Goal: Task Accomplishment & Management: Manage account settings

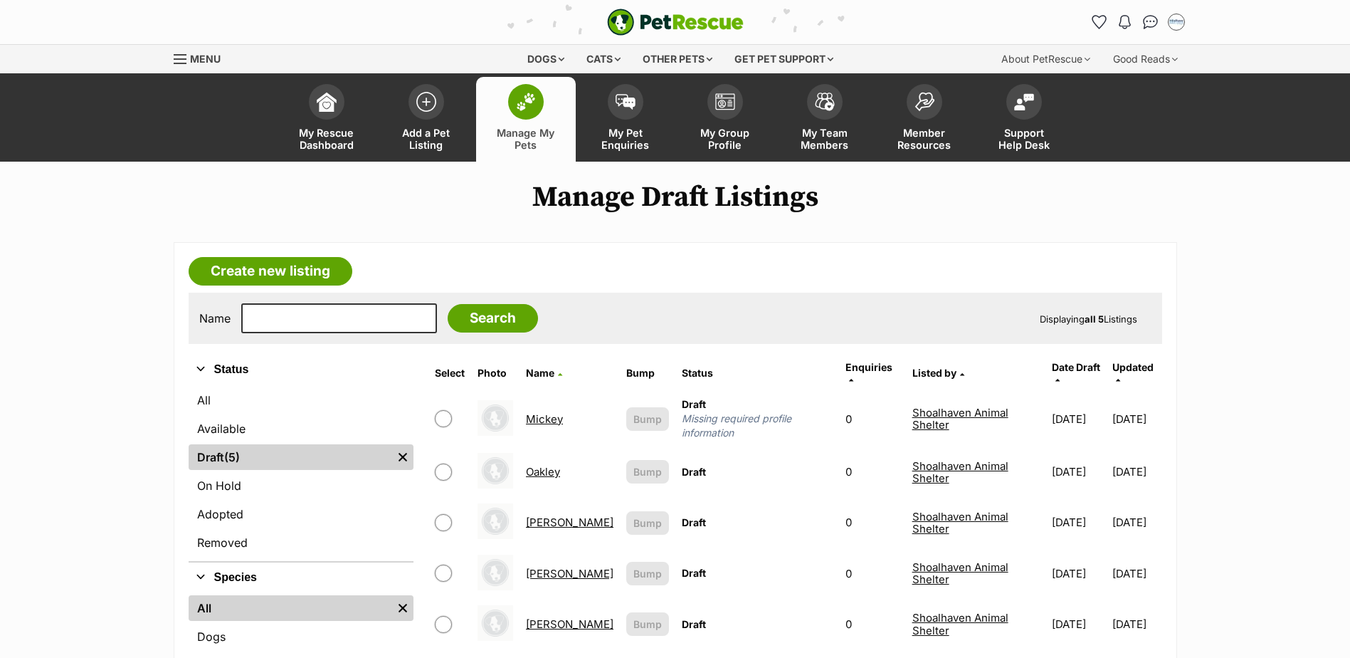
scroll to position [71, 0]
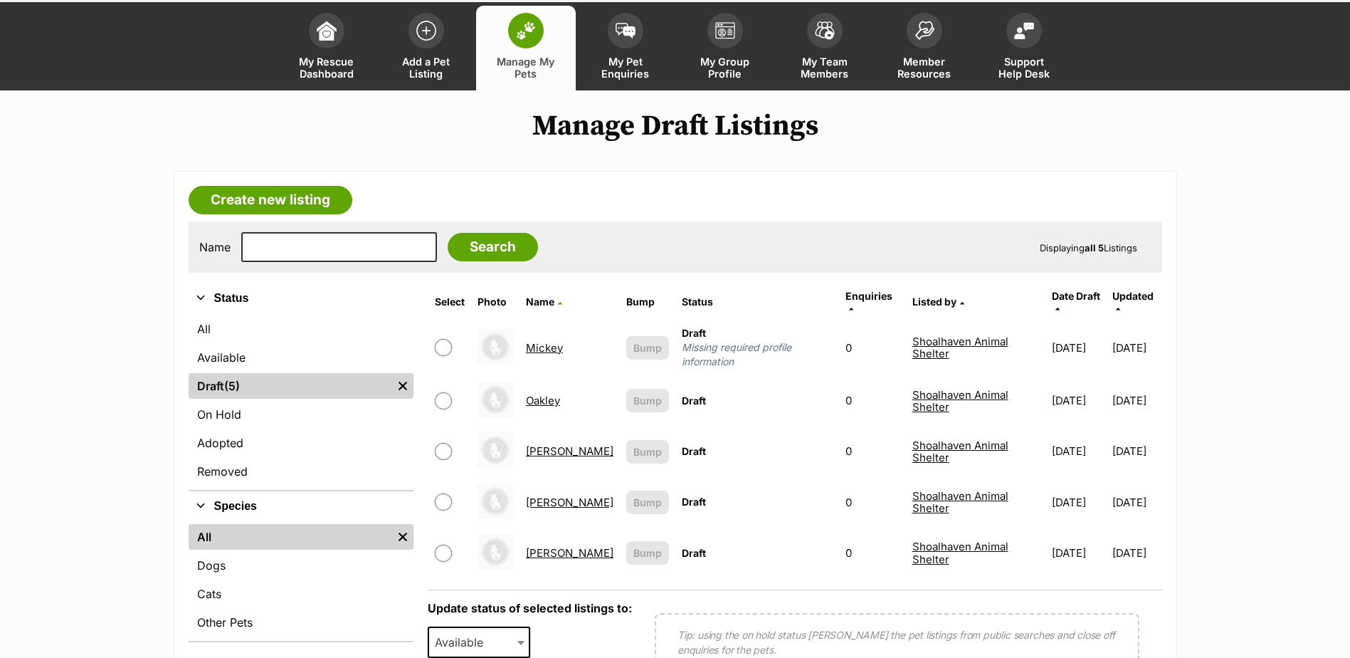
click at [547, 341] on link "Mickey" at bounding box center [544, 348] width 37 height 14
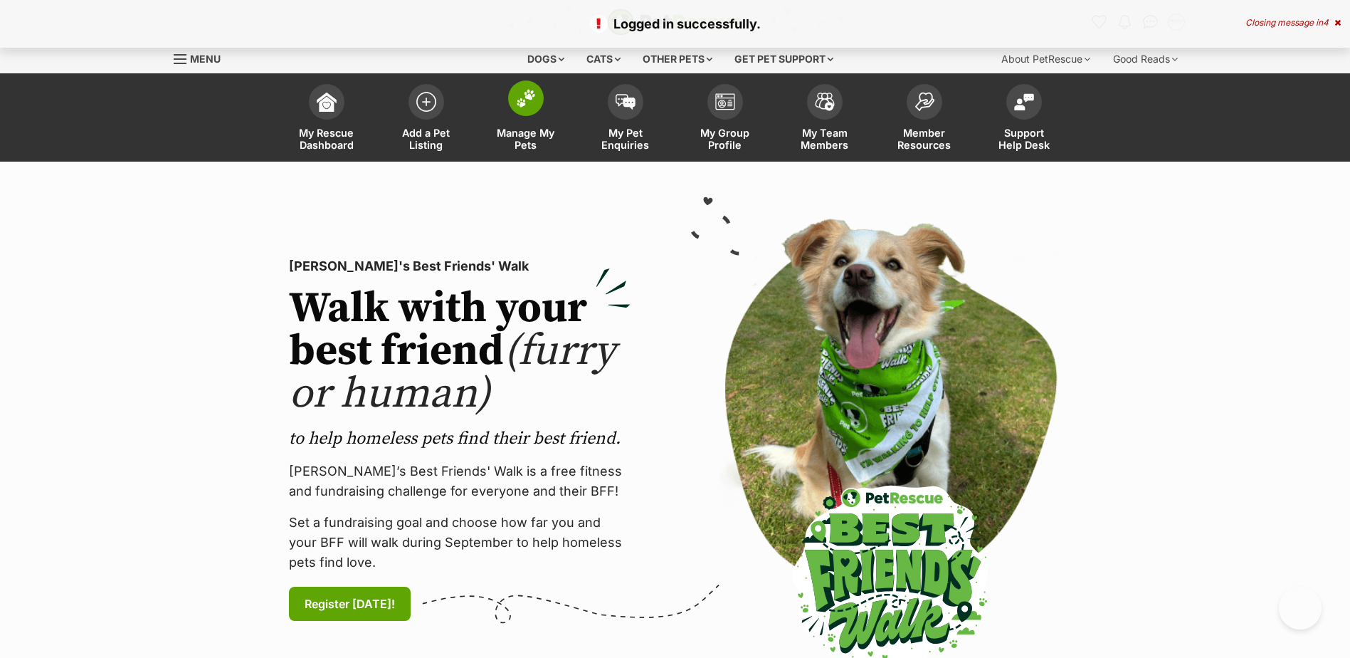
click at [537, 125] on link "Manage My Pets" at bounding box center [526, 119] width 100 height 85
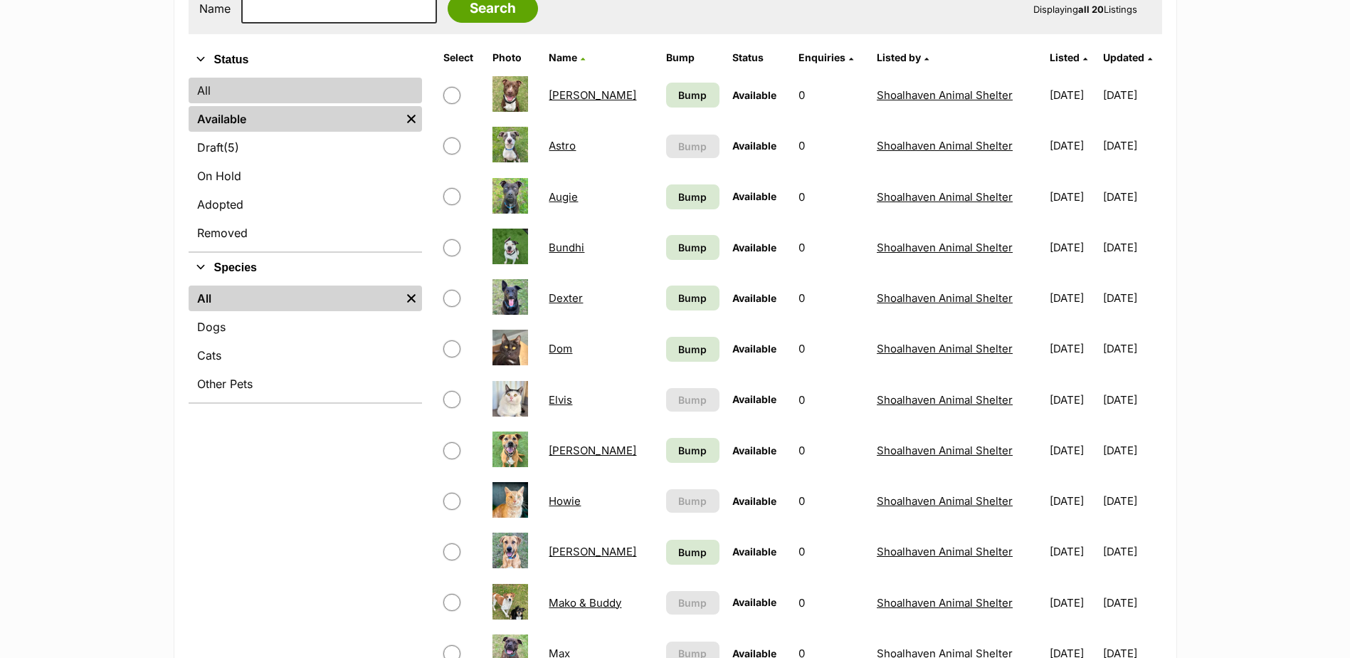
scroll to position [285, 0]
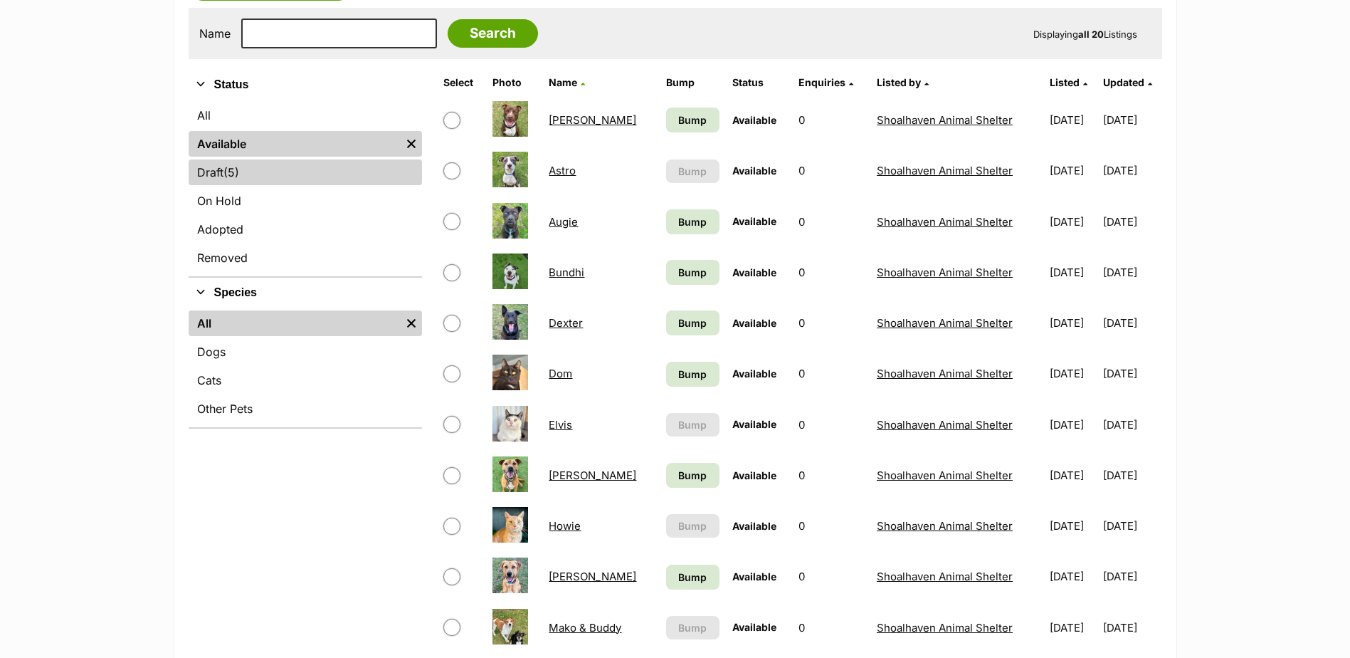
click at [280, 173] on link "Draft (5) Items" at bounding box center [305, 172] width 233 height 26
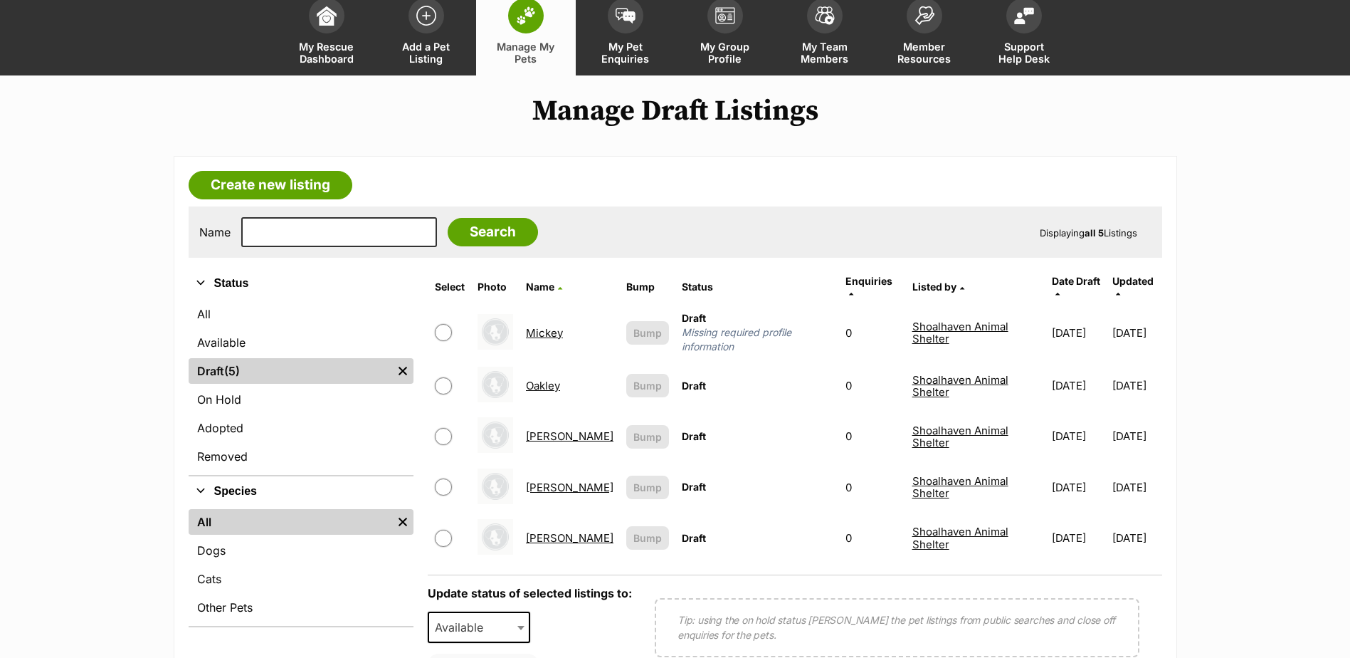
scroll to position [142, 0]
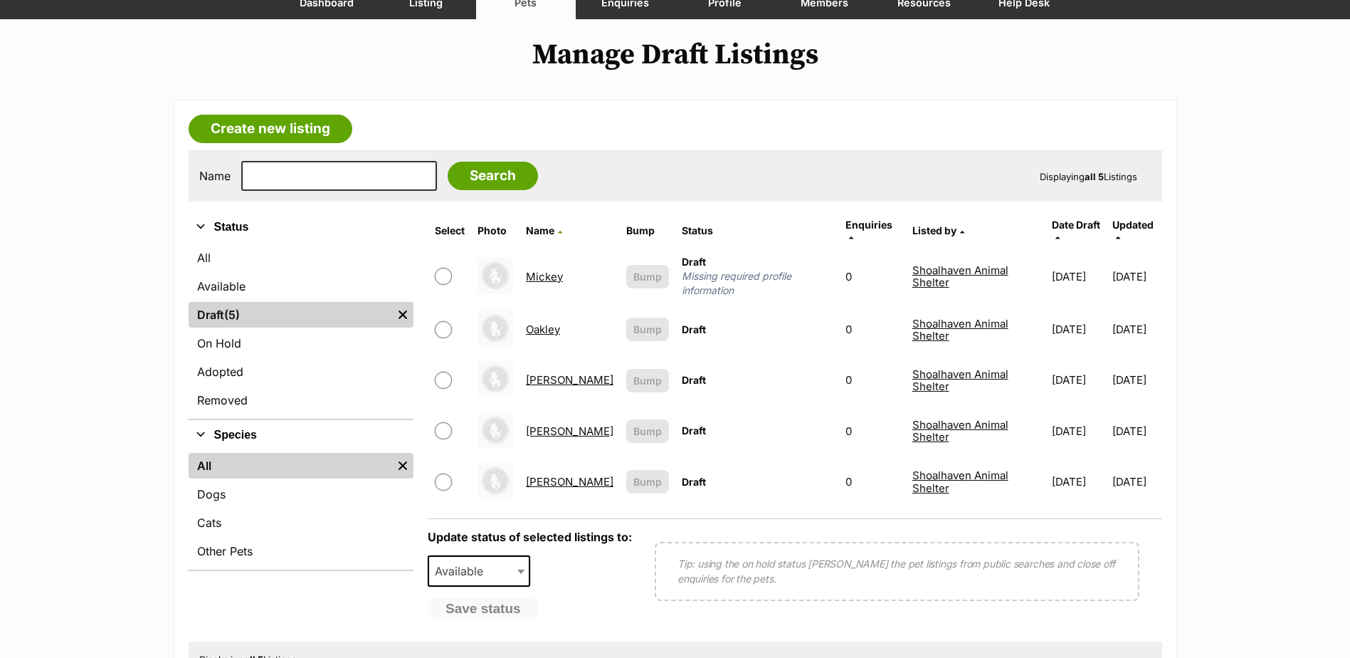
click at [544, 270] on link "Mickey" at bounding box center [544, 277] width 37 height 14
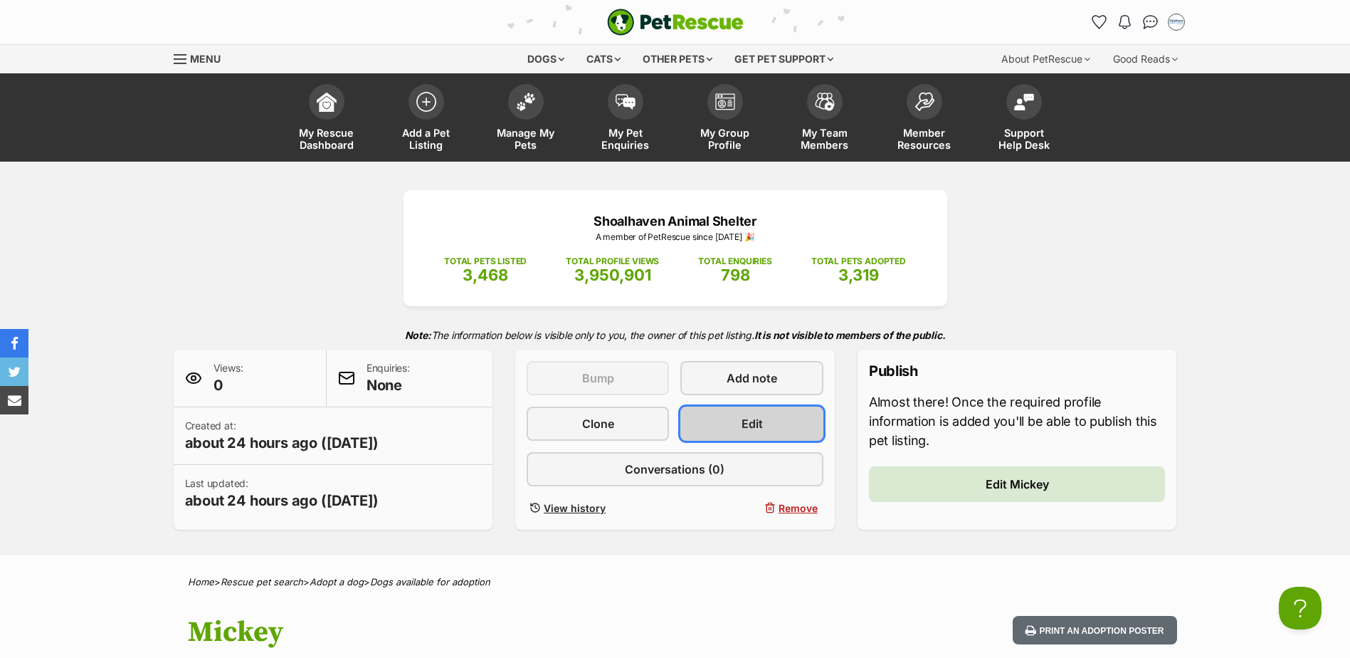
click at [742, 426] on span "Edit" at bounding box center [751, 423] width 21 height 17
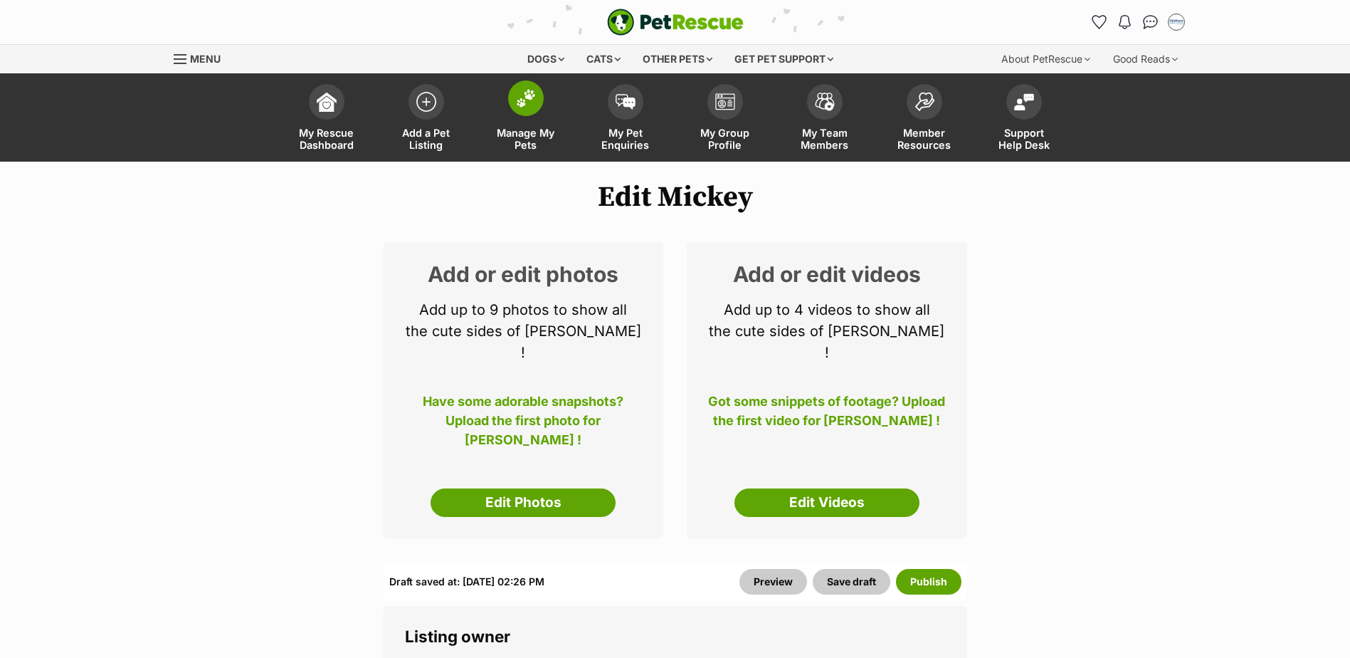
click at [513, 102] on span at bounding box center [526, 98] width 36 height 36
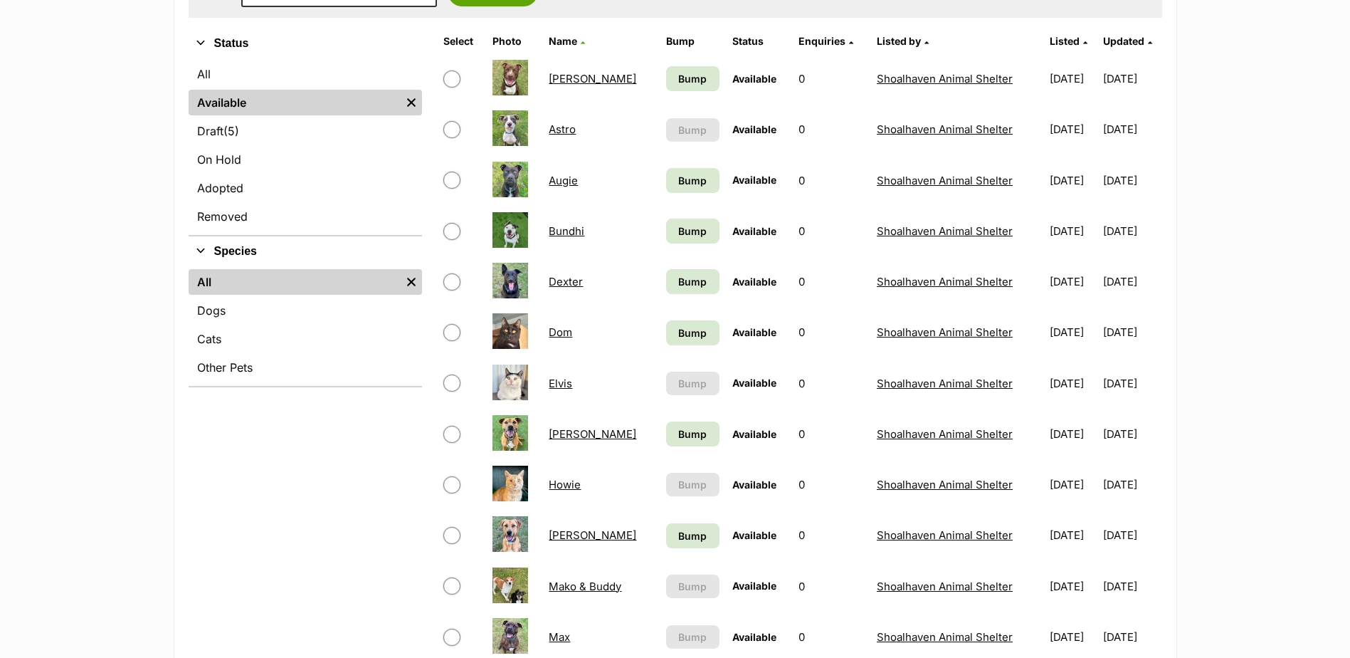
scroll to position [290, 0]
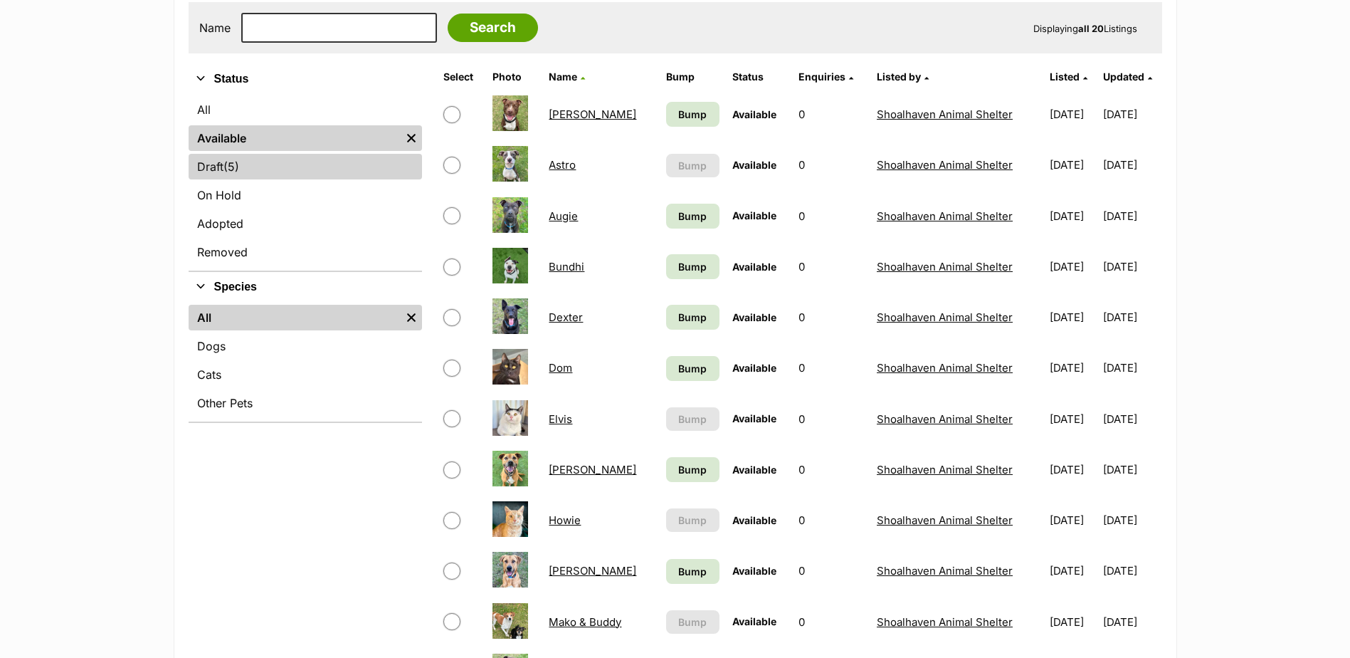
click at [327, 172] on link "Draft (5) Items" at bounding box center [305, 167] width 233 height 26
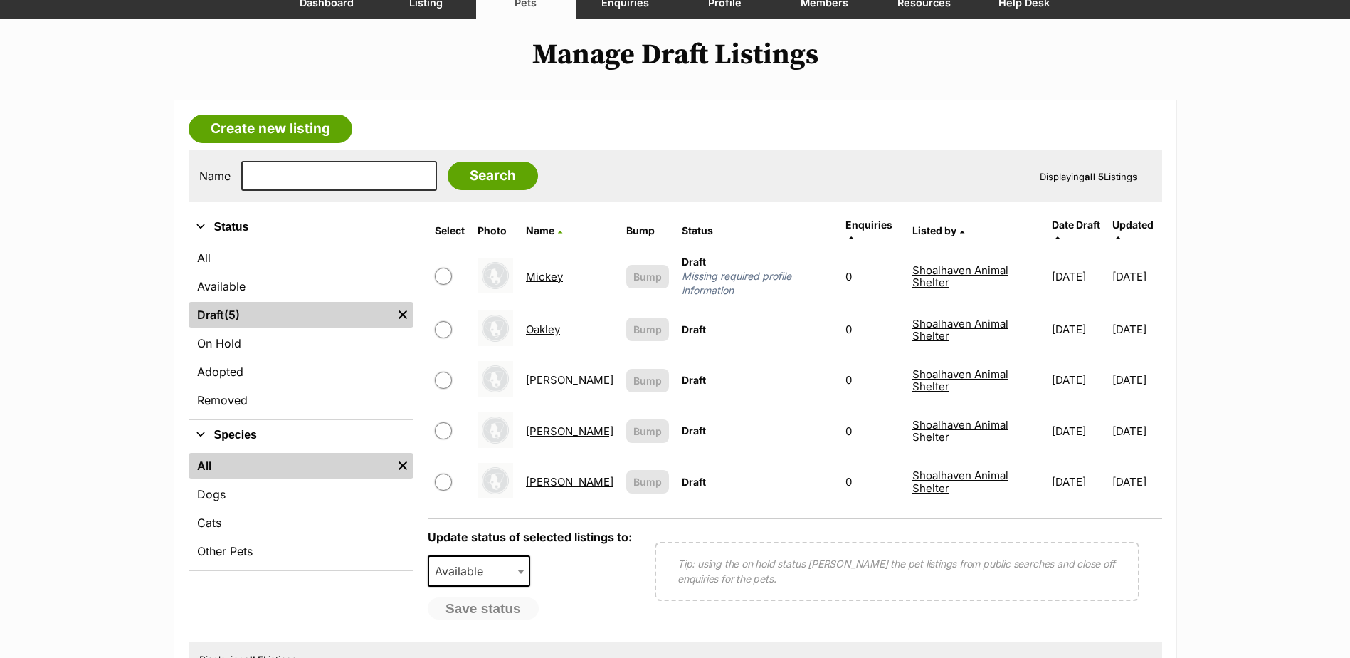
click at [546, 270] on link "Mickey" at bounding box center [544, 277] width 37 height 14
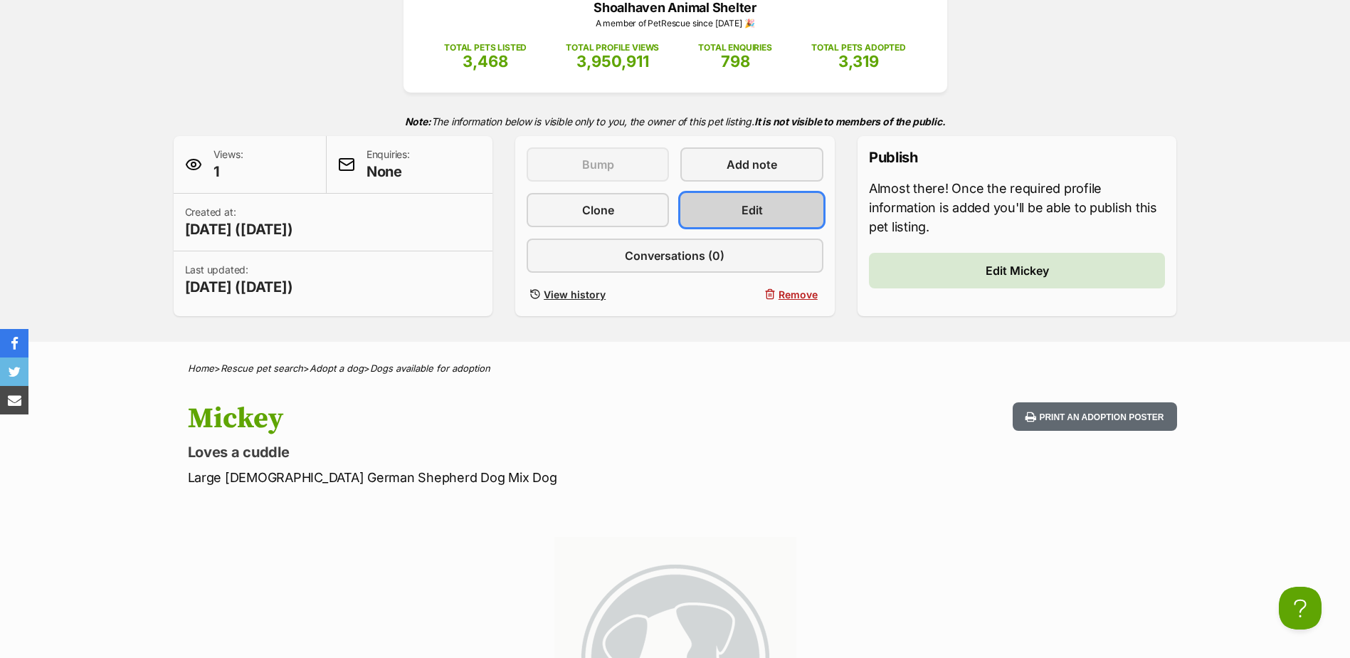
click at [774, 203] on link "Edit" at bounding box center [751, 210] width 142 height 34
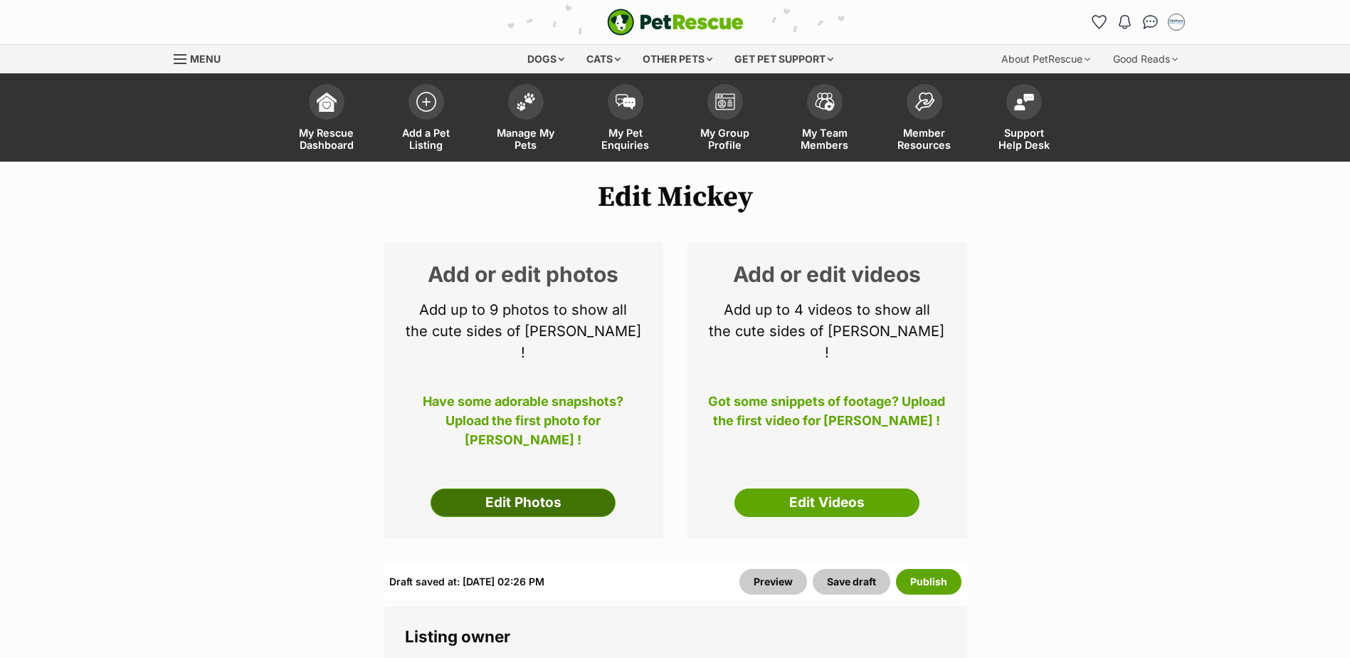
click at [510, 488] on link "Edit Photos" at bounding box center [523, 502] width 185 height 28
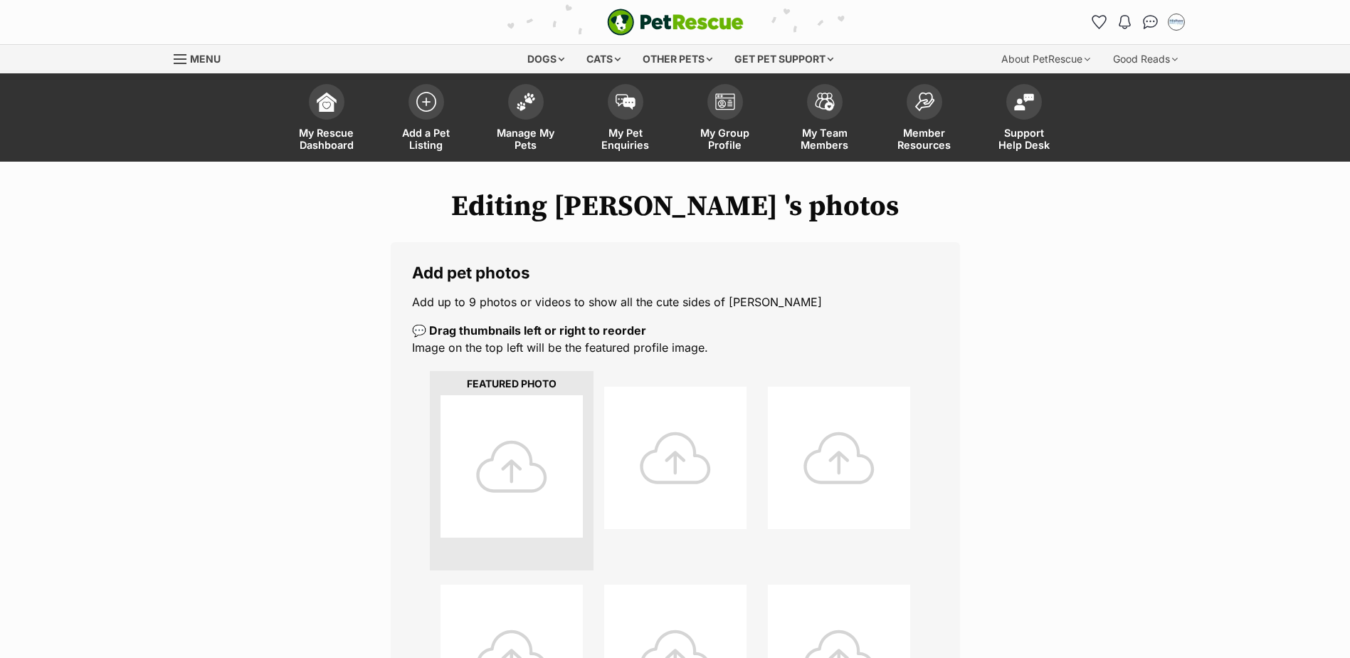
click at [519, 490] on div at bounding box center [511, 466] width 142 height 142
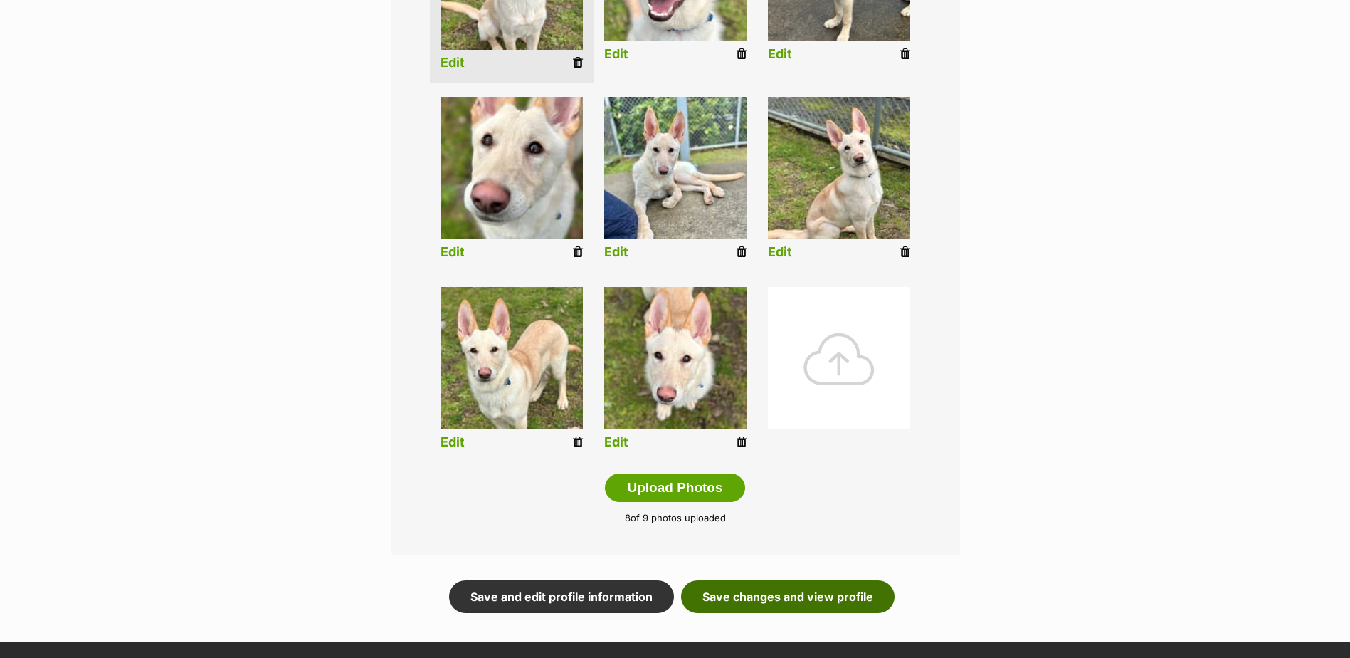
scroll to position [569, 0]
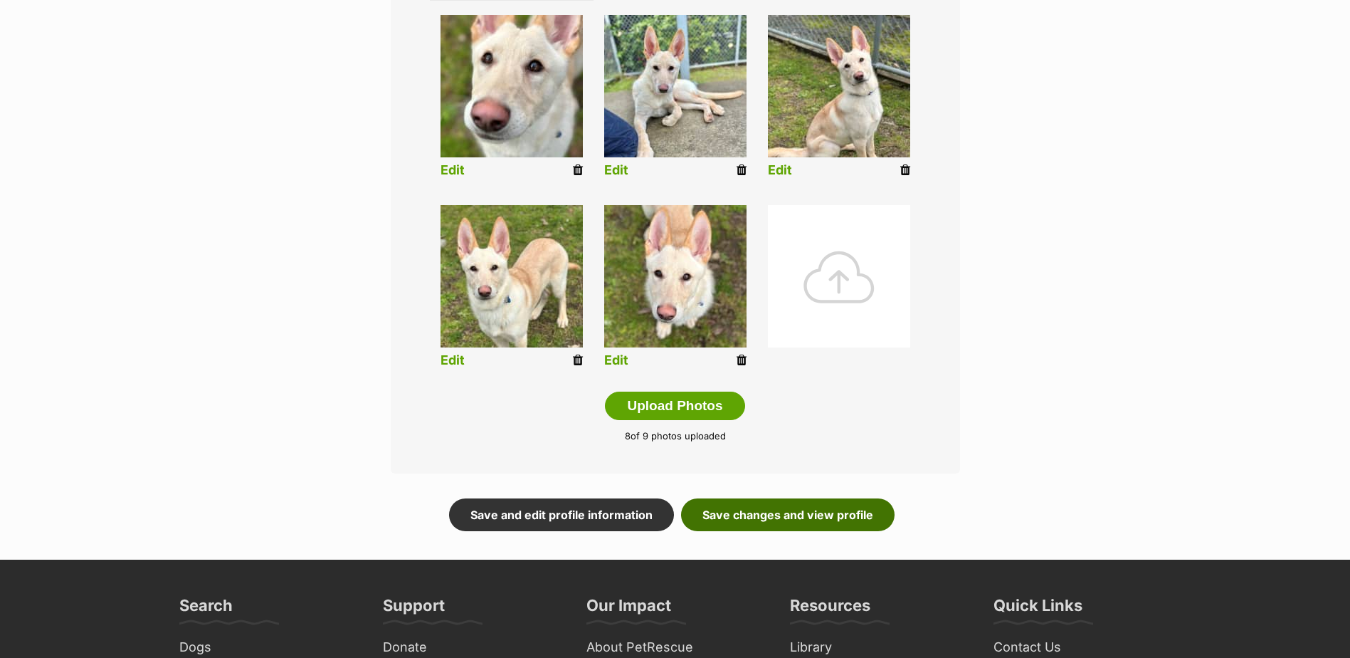
click at [864, 518] on link "Save changes and view profile" at bounding box center [787, 514] width 213 height 33
